Goal: Task Accomplishment & Management: Use online tool/utility

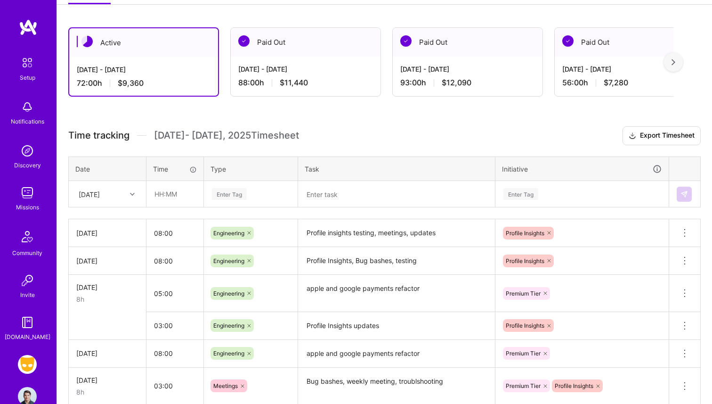
scroll to position [68, 0]
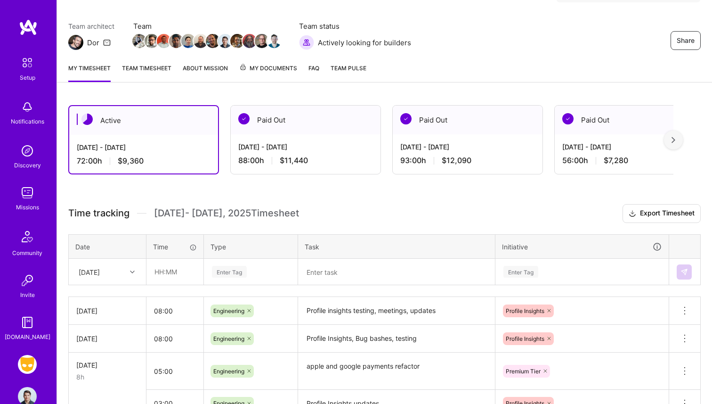
click at [412, 95] on div "Active [DATE] - [DATE] 72:00 h $9,360 Paid Out [DATE] - [DATE] 88:00 h $11,440 …" at bounding box center [384, 412] width 655 height 636
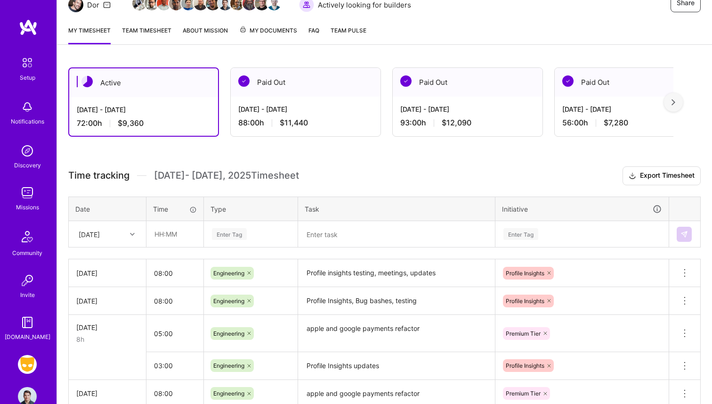
scroll to position [129, 0]
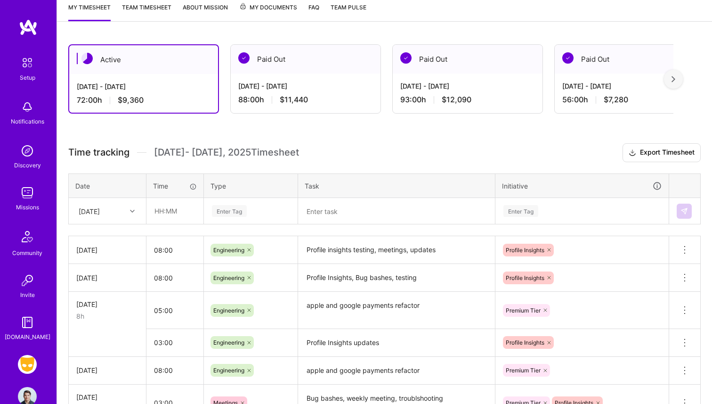
click at [154, 225] on div "Time tracking [DATE] - [DATE] Timesheet Export Timesheet Date Time Type Task In…" at bounding box center [384, 382] width 633 height 479
click at [156, 219] on input "text" at bounding box center [175, 210] width 56 height 25
type input "08:00"
click at [216, 225] on div "Time tracking [DATE] - [DATE] Timesheet Export Timesheet Date Time Type Task In…" at bounding box center [384, 382] width 633 height 479
click at [229, 214] on div "Enter Tag" at bounding box center [229, 210] width 35 height 15
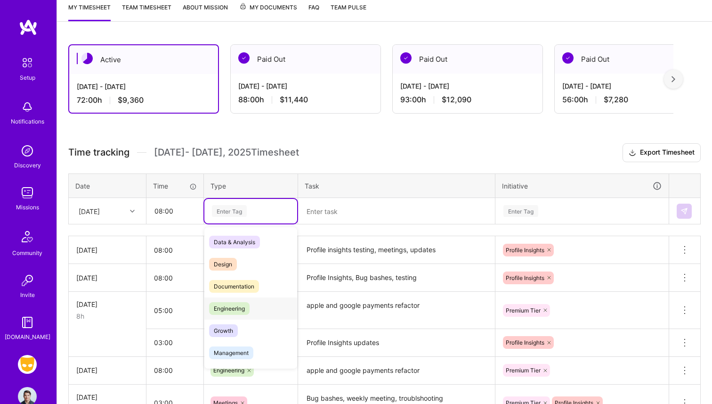
click at [238, 310] on span "Engineering" at bounding box center [229, 308] width 41 height 13
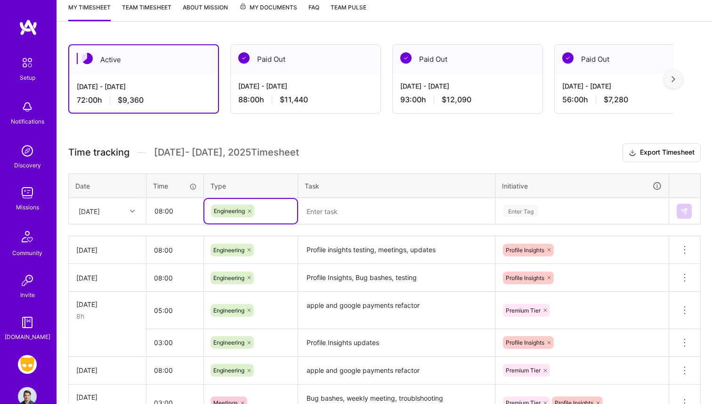
click at [332, 205] on textarea at bounding box center [396, 211] width 195 height 24
click at [162, 211] on input "08:00" at bounding box center [175, 210] width 56 height 25
click at [371, 213] on textarea "Migrate Admin2" at bounding box center [396, 211] width 195 height 25
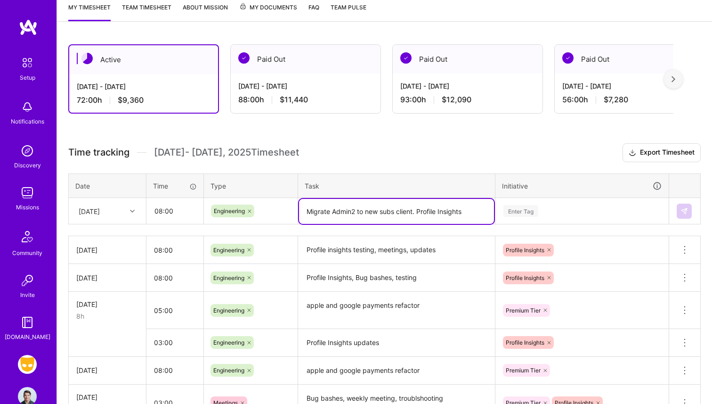
type textarea "Migrate Admin2 to new subs client. Profile Insights"
click at [546, 219] on div "Enter Tag" at bounding box center [582, 211] width 172 height 24
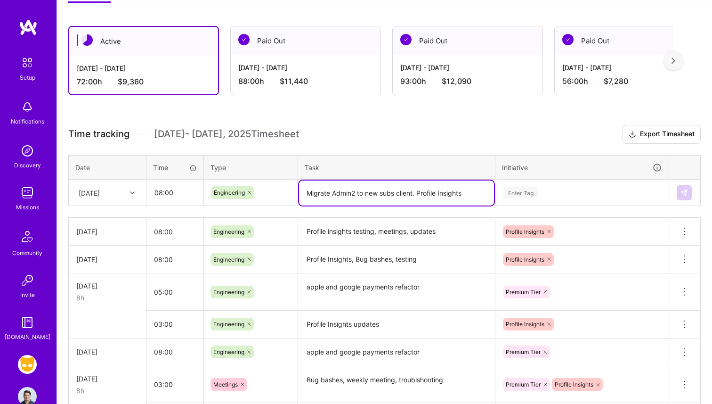
scroll to position [149, 0]
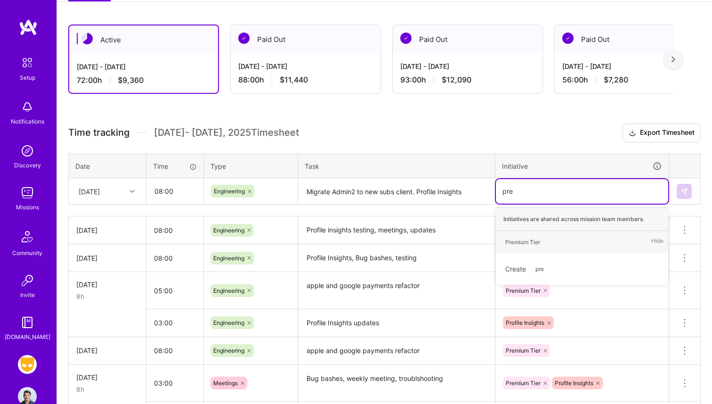
type input "prem"
click at [535, 233] on div "Premium Tier Hide" at bounding box center [582, 242] width 172 height 22
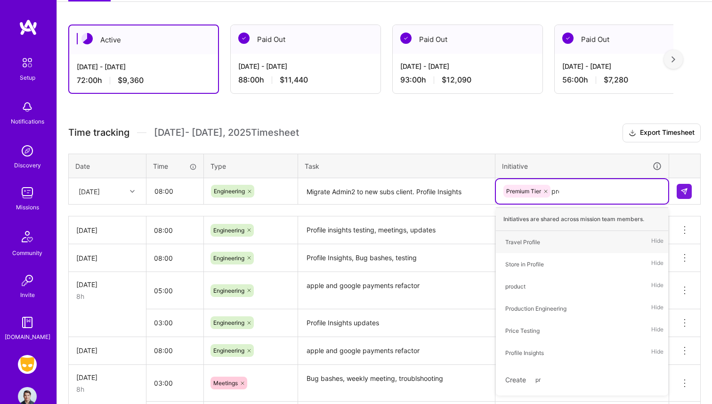
type input "prof"
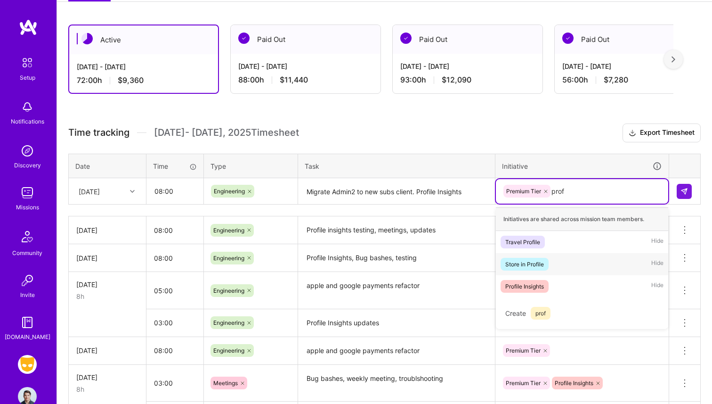
click at [544, 283] on span "Profile Insights" at bounding box center [525, 286] width 48 height 13
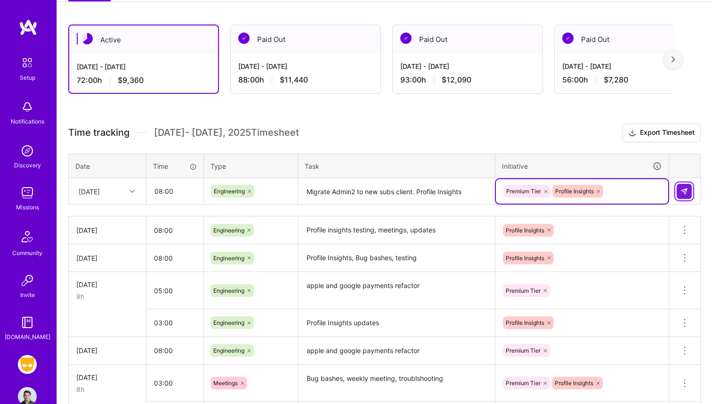
click at [686, 187] on img at bounding box center [685, 191] width 8 height 8
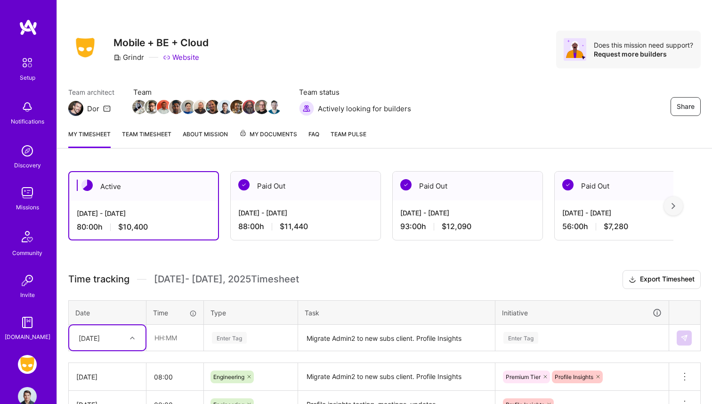
scroll to position [1, 0]
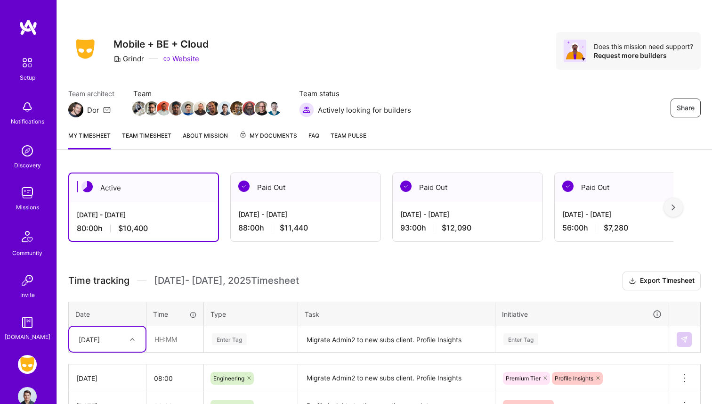
click at [153, 136] on link "Team timesheet" at bounding box center [146, 139] width 49 height 19
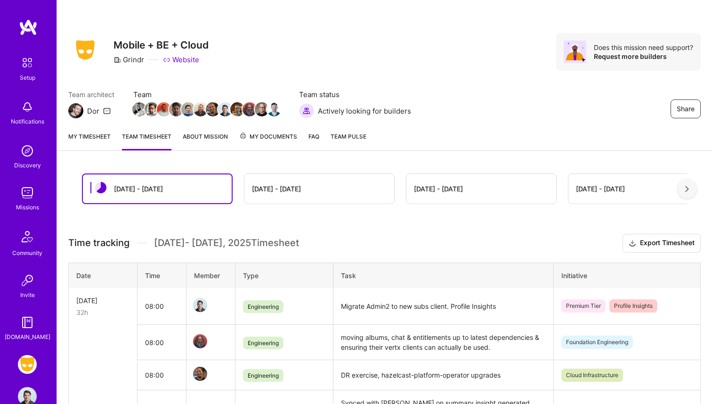
click at [93, 125] on div "My timesheet Team timesheet About Mission My Documents FAQ Team Pulse" at bounding box center [384, 137] width 655 height 27
click at [24, 205] on div "Missions" at bounding box center [27, 207] width 23 height 10
